Goal: Task Accomplishment & Management: Manage account settings

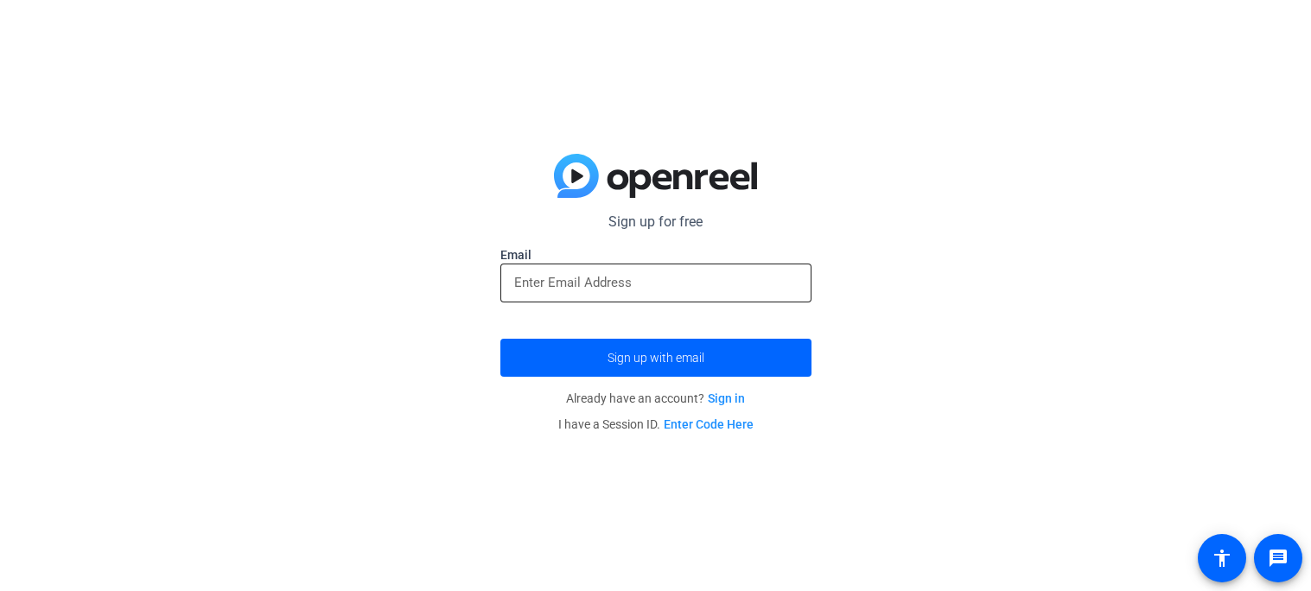
click at [698, 297] on div at bounding box center [655, 282] width 283 height 39
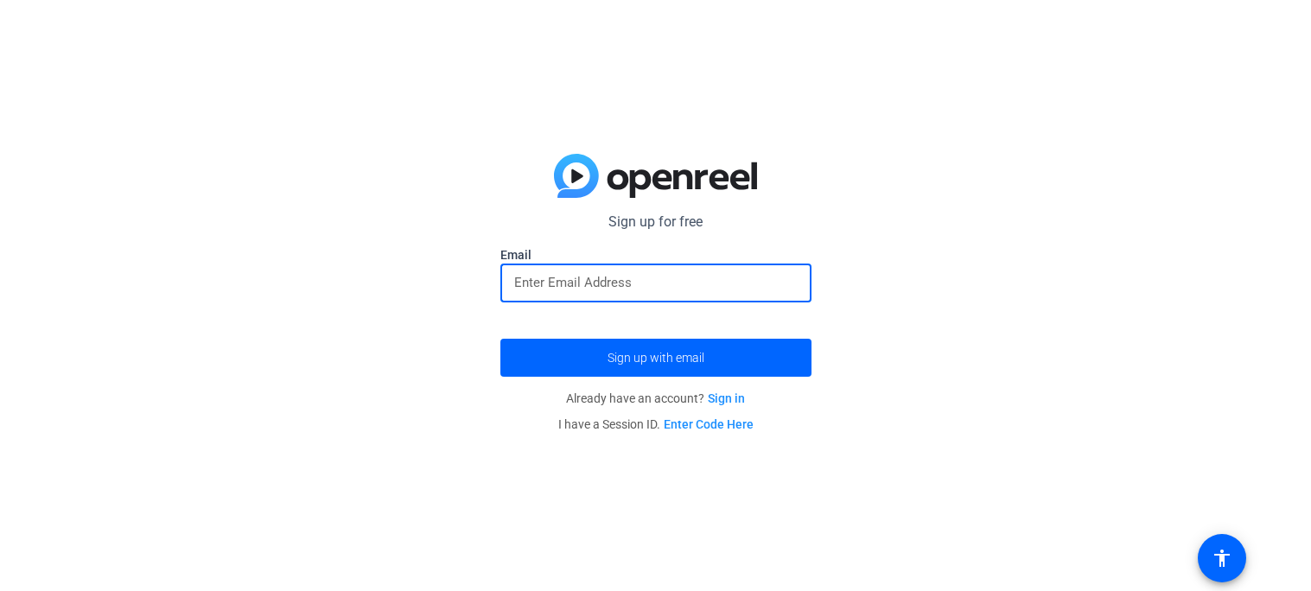
click at [573, 172] on img at bounding box center [655, 176] width 203 height 45
click at [653, 274] on input "email" at bounding box center [655, 282] width 283 height 21
click at [711, 353] on span "submit" at bounding box center [655, 357] width 311 height 41
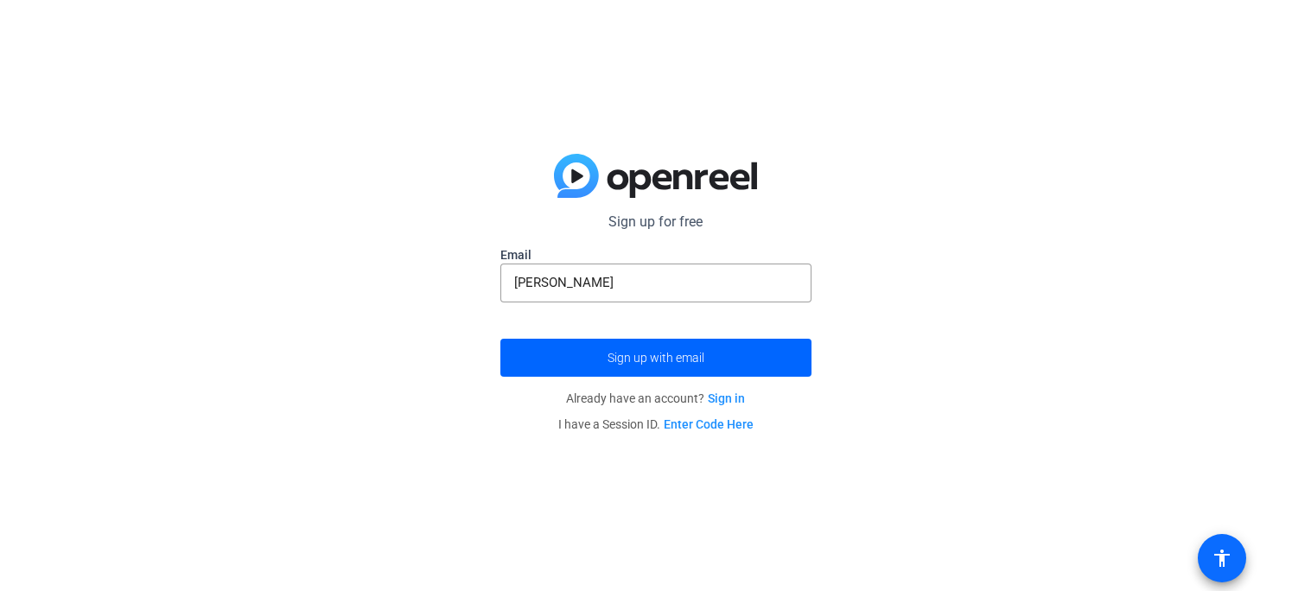
click at [1232, 558] on span at bounding box center [1221, 557] width 41 height 41
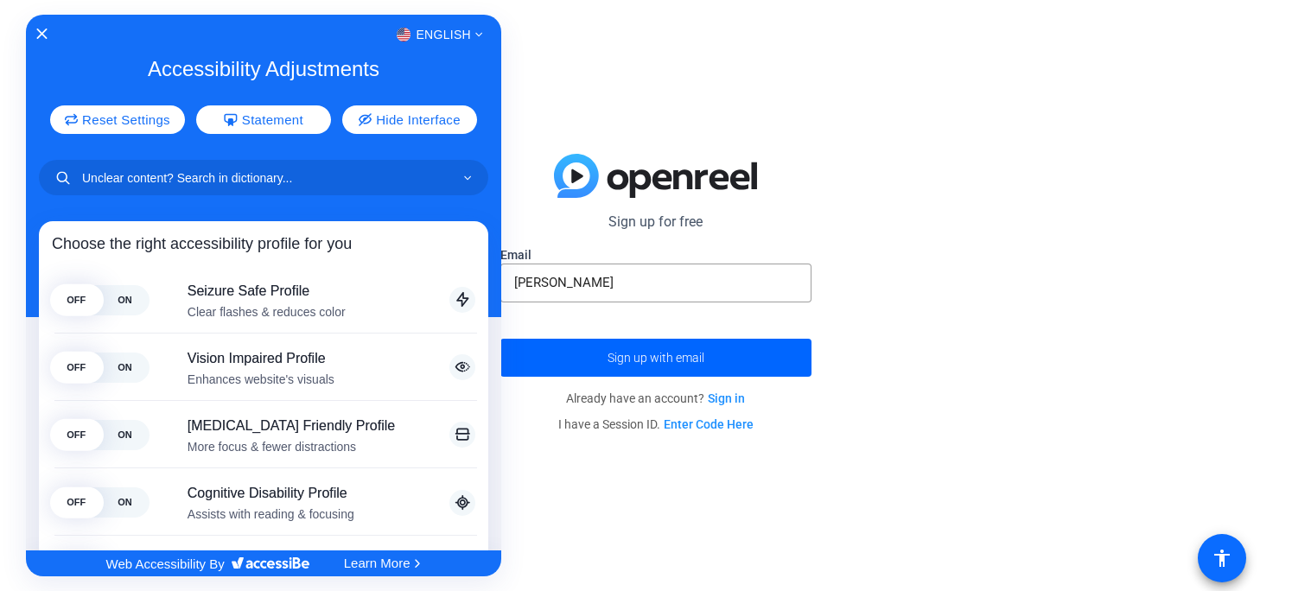
click at [1232, 558] on div at bounding box center [655, 295] width 1311 height 591
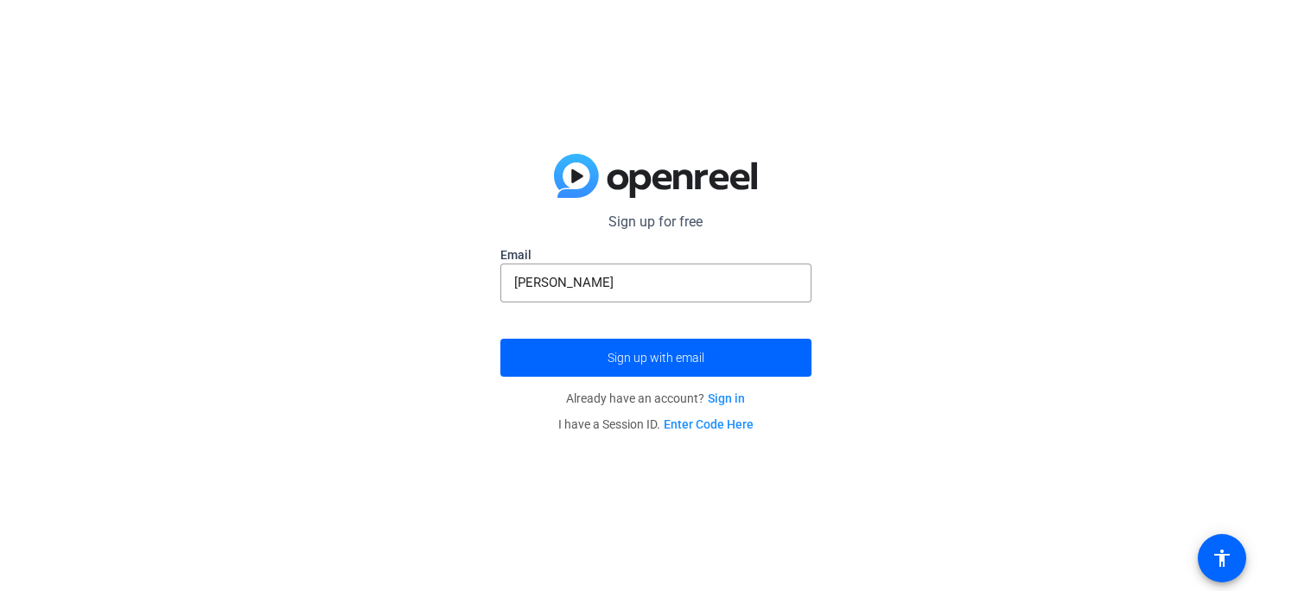
click at [1191, 549] on div "Sign up for free Email CHANTALE Sign up with email Already have an account? Sig…" at bounding box center [655, 295] width 1311 height 591
click at [1216, 553] on mat-icon "accessibility" at bounding box center [1221, 558] width 21 height 21
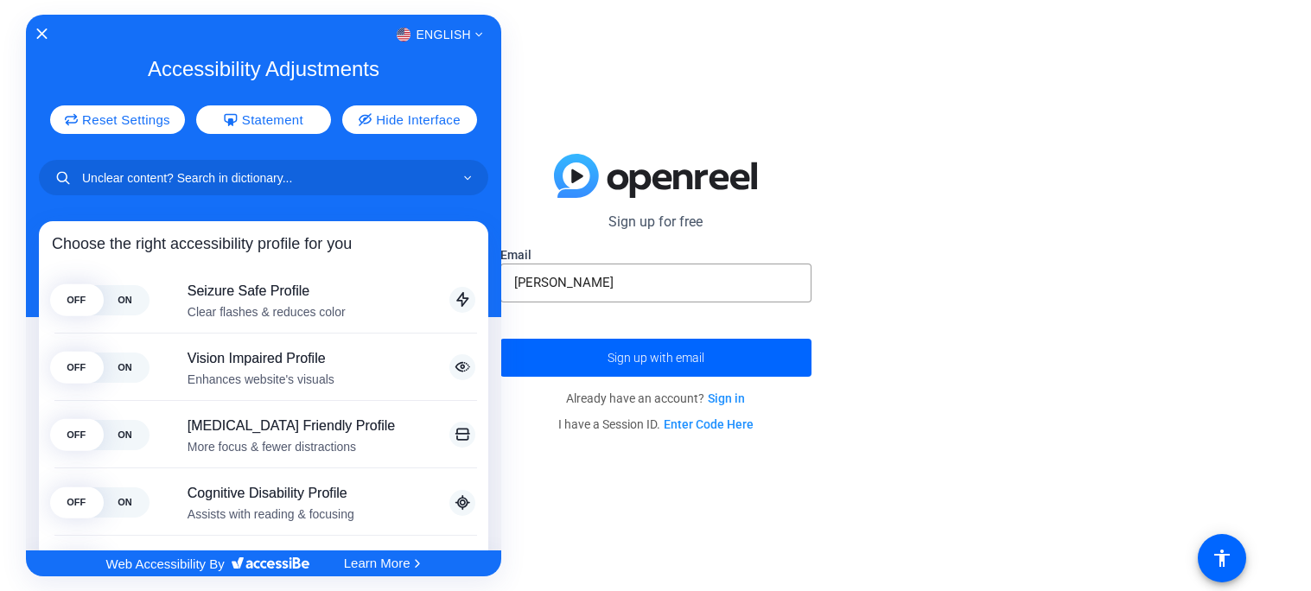
click at [1177, 515] on div at bounding box center [655, 295] width 1311 height 591
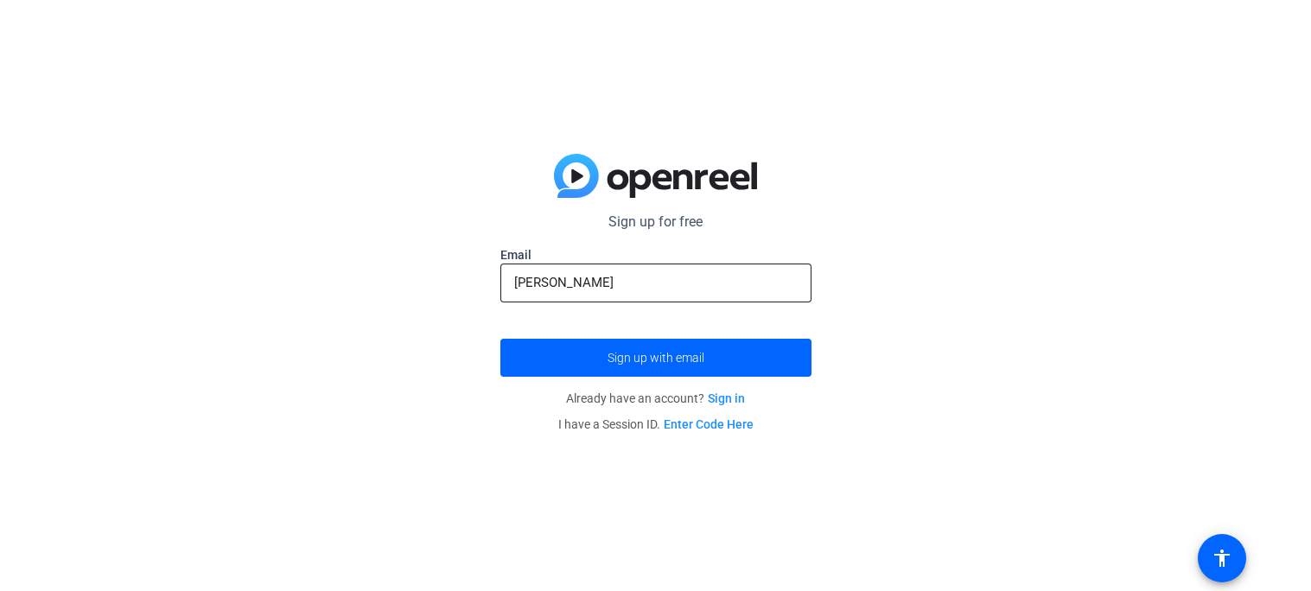
click at [643, 267] on div "CHANTALE" at bounding box center [655, 282] width 283 height 39
type input "C"
click at [723, 436] on p "I have a Session ID. Enter Code Here" at bounding box center [655, 424] width 311 height 26
click at [720, 421] on link "Enter Code Here" at bounding box center [708, 424] width 90 height 14
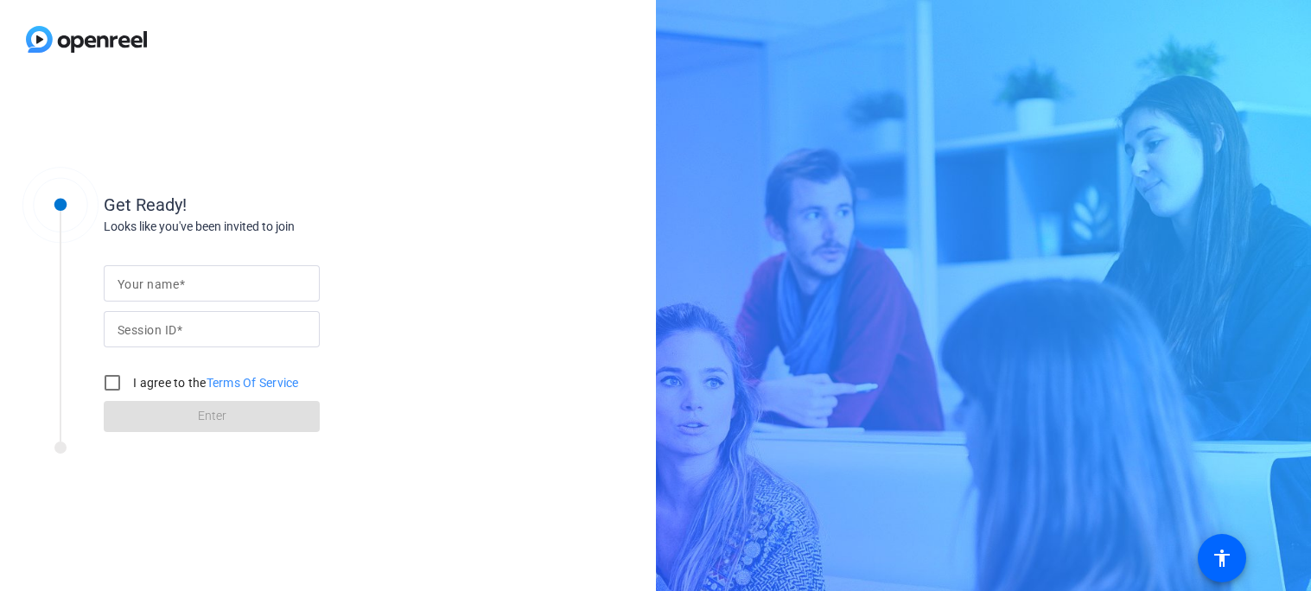
click at [241, 279] on input "Your name" at bounding box center [211, 283] width 188 height 21
click at [234, 295] on div at bounding box center [211, 283] width 188 height 36
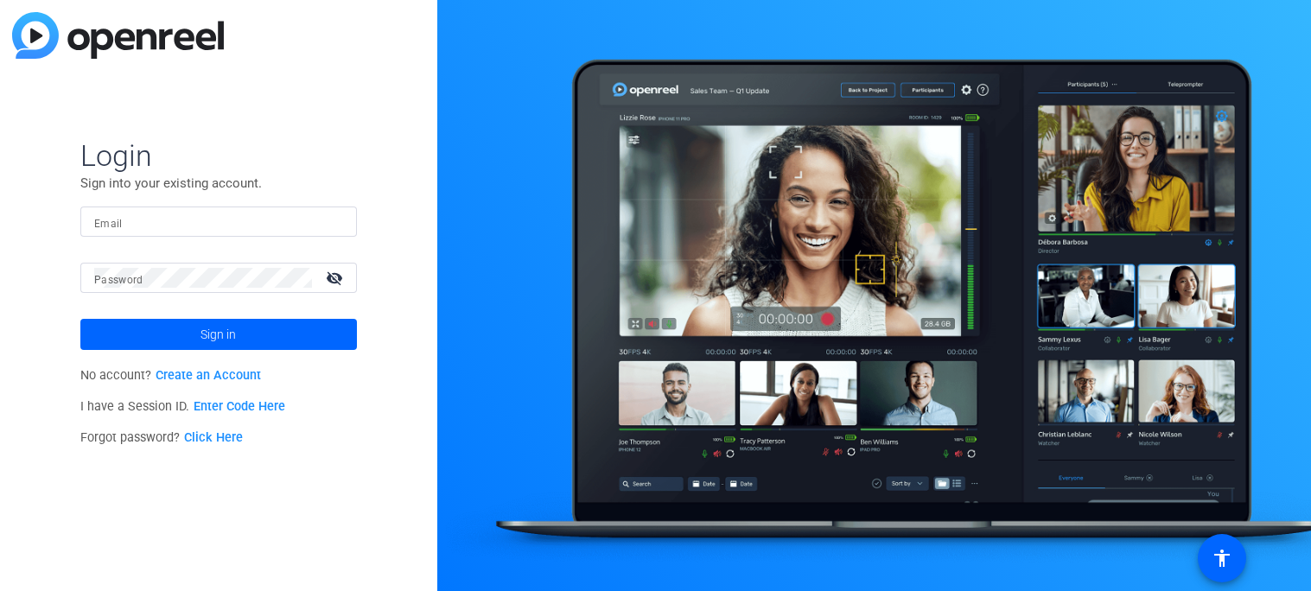
click at [130, 212] on input "Email" at bounding box center [218, 222] width 249 height 21
type input "chahtale"
click at [170, 260] on mat-form-field "Email chahtale" at bounding box center [218, 234] width 276 height 56
click at [287, 328] on span at bounding box center [218, 334] width 276 height 41
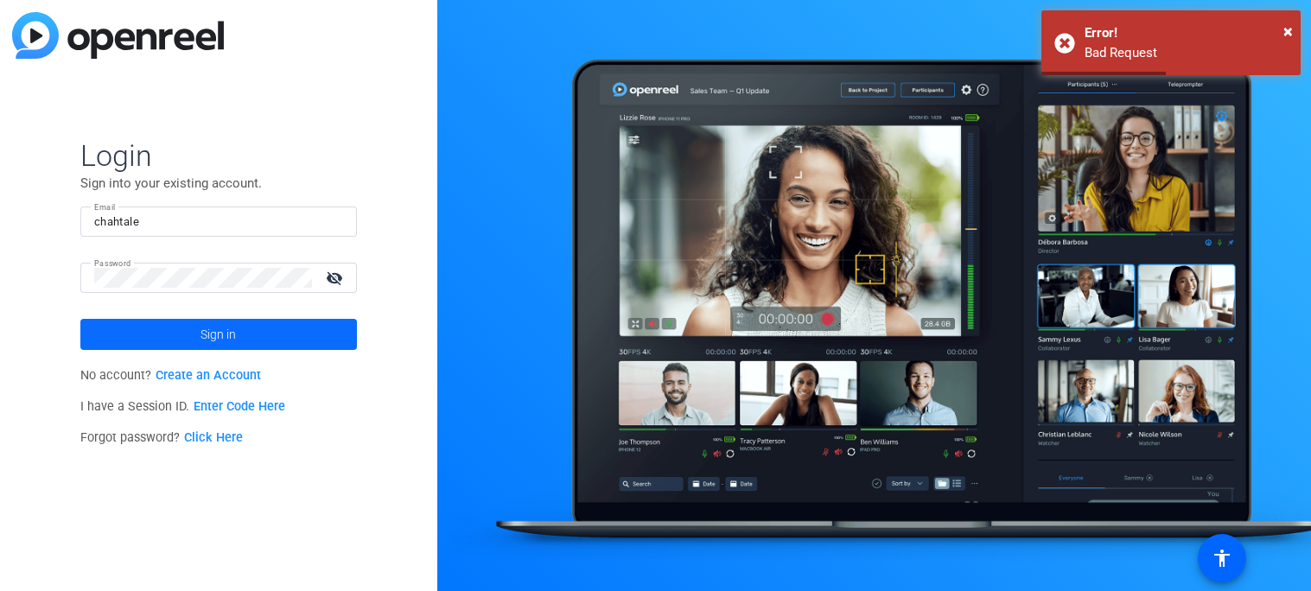
click at [286, 330] on span at bounding box center [218, 334] width 276 height 41
click at [349, 273] on mat-icon "visibility_off" at bounding box center [335, 277] width 41 height 25
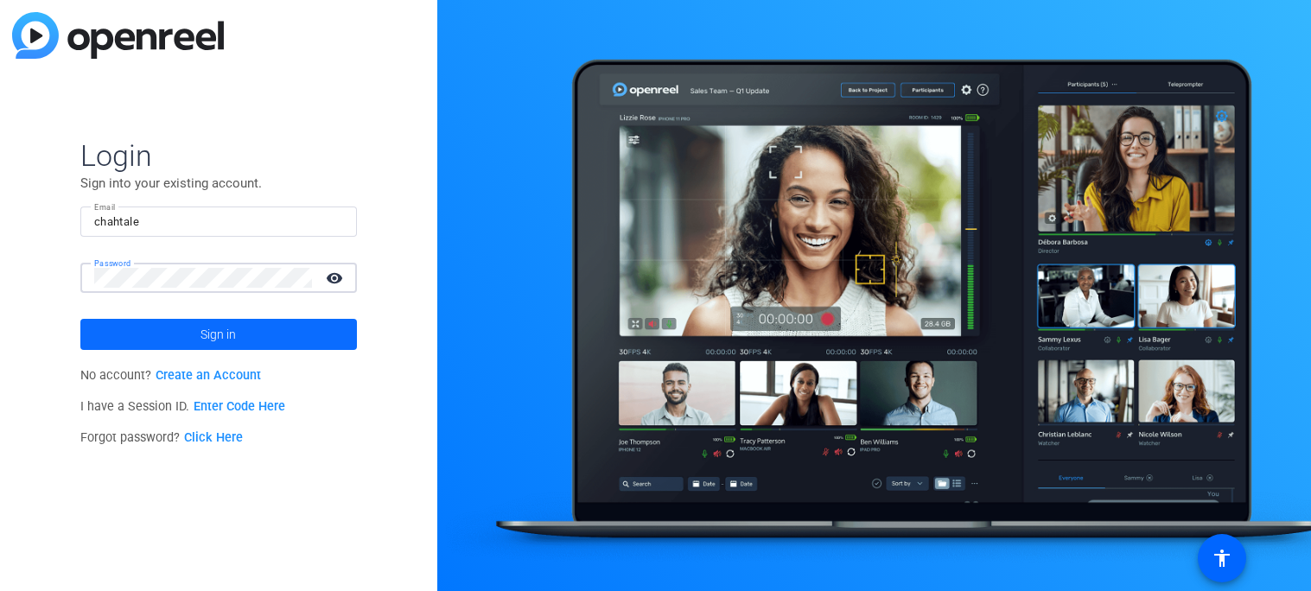
click at [321, 330] on span at bounding box center [218, 334] width 276 height 41
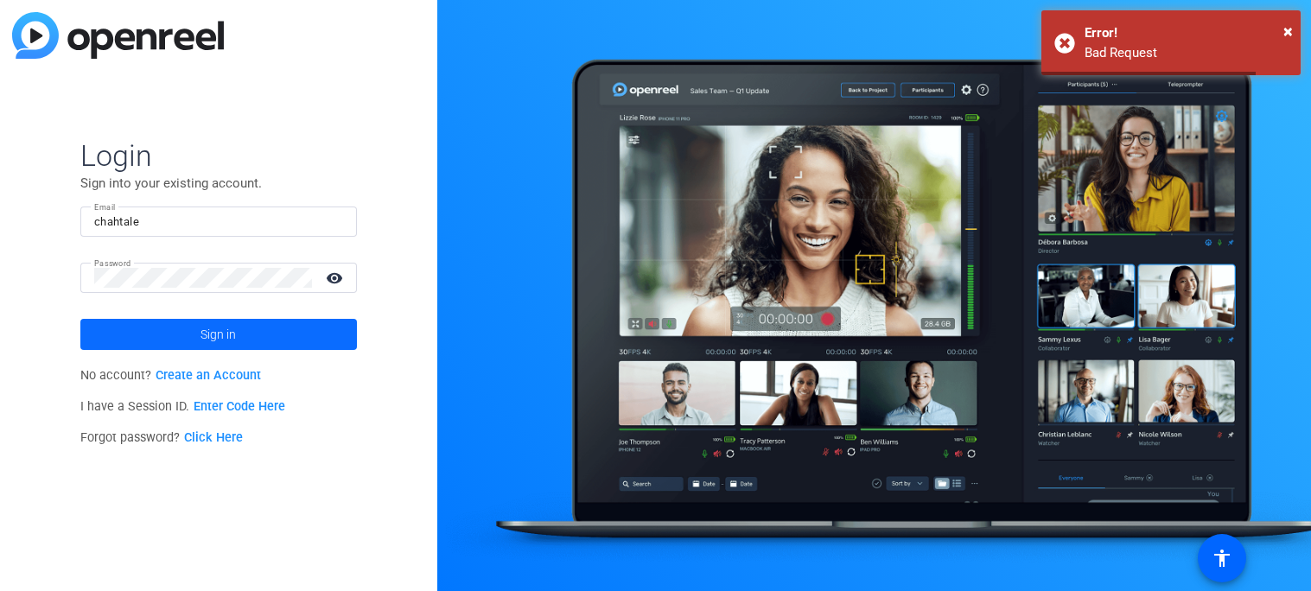
click at [321, 331] on span at bounding box center [218, 334] width 276 height 41
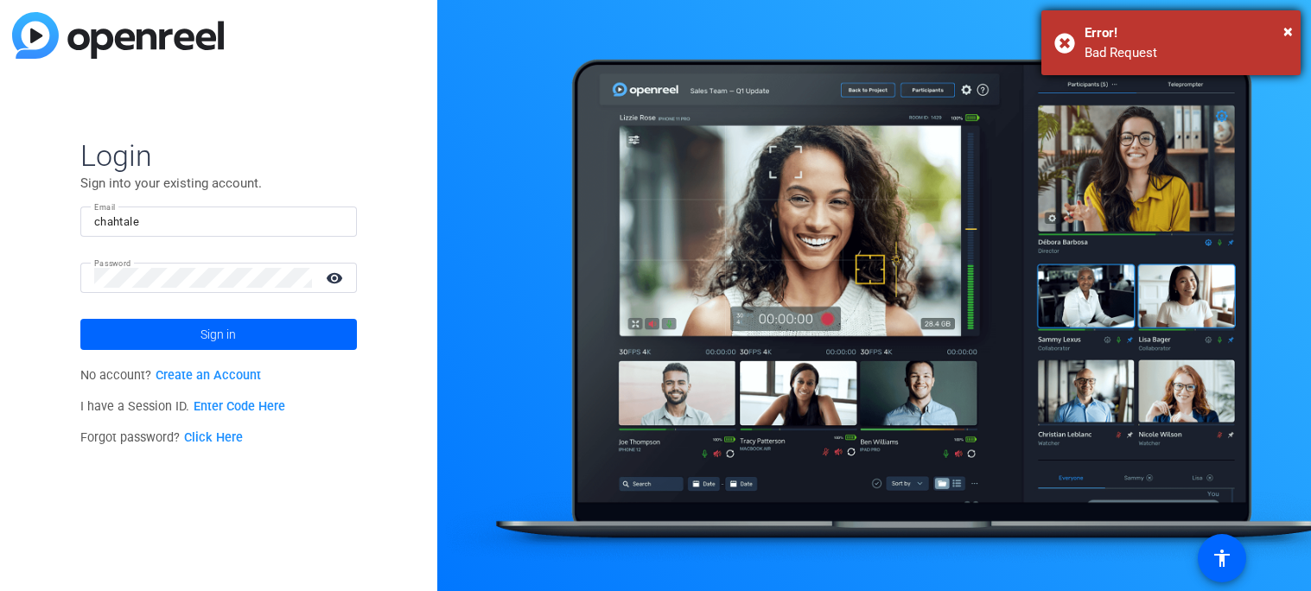
click at [1280, 21] on div "× Error! Bad Request" at bounding box center [1170, 42] width 259 height 65
